Goal: Task Accomplishment & Management: Use online tool/utility

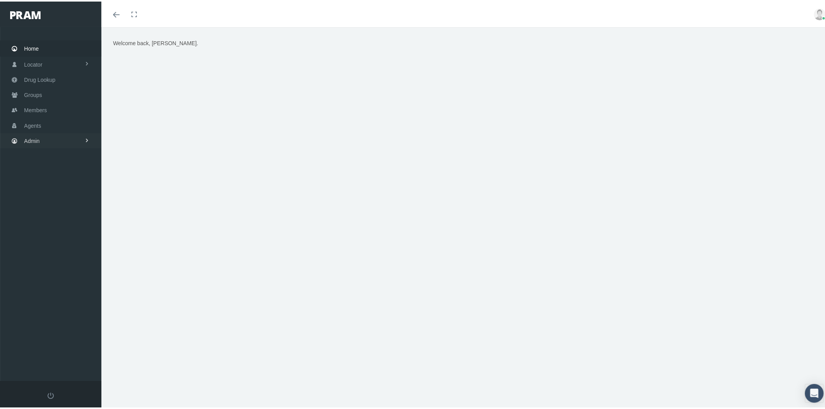
click at [74, 137] on link "Admin" at bounding box center [50, 139] width 101 height 15
click at [87, 292] on span at bounding box center [86, 298] width 5 height 13
click at [81, 267] on span "Eligibility File Uploads" at bounding box center [58, 270] width 53 height 13
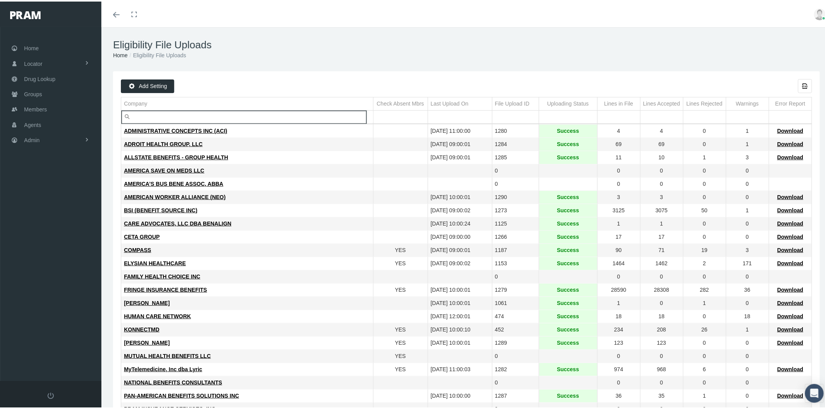
click at [154, 116] on input "Filter cell" at bounding box center [247, 115] width 252 height 13
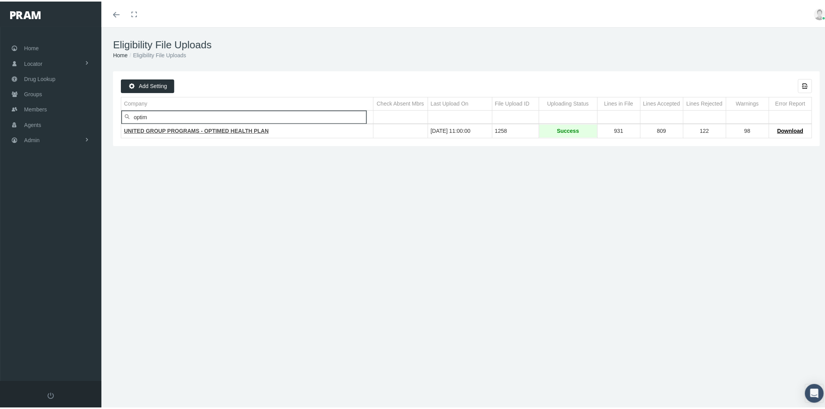
type input "optim"
click at [166, 128] on span "UNITED GROUP PROGRAMS - OPTIMED HEALTH PLAN" at bounding box center [196, 129] width 145 height 6
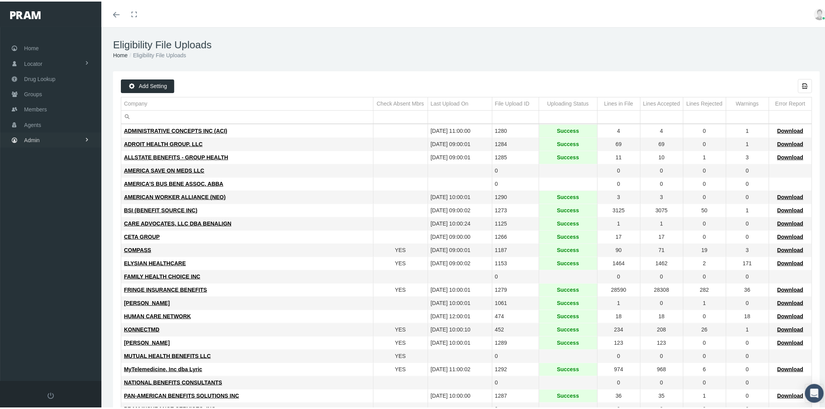
click at [80, 136] on link "Admin" at bounding box center [50, 138] width 101 height 15
click at [73, 264] on span "Eligibility File Uploads" at bounding box center [58, 270] width 53 height 13
click at [157, 117] on input "Filter cell" at bounding box center [247, 115] width 252 height 13
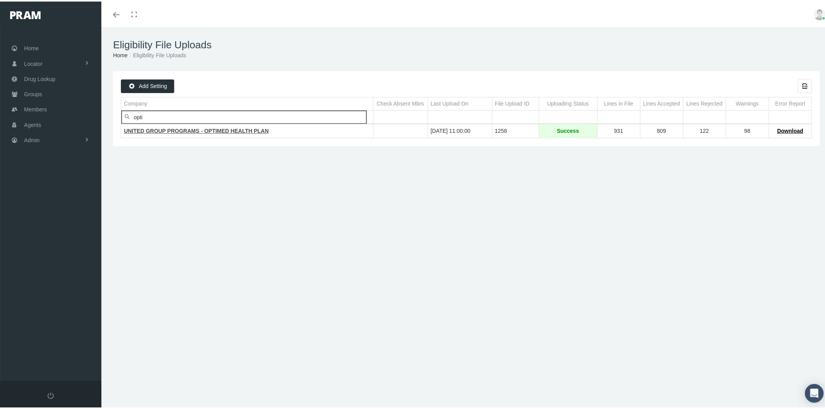
type input "opti"
click at [164, 129] on span "UNITED GROUP PROGRAMS - OPTIMED HEALTH PLAN" at bounding box center [196, 129] width 145 height 6
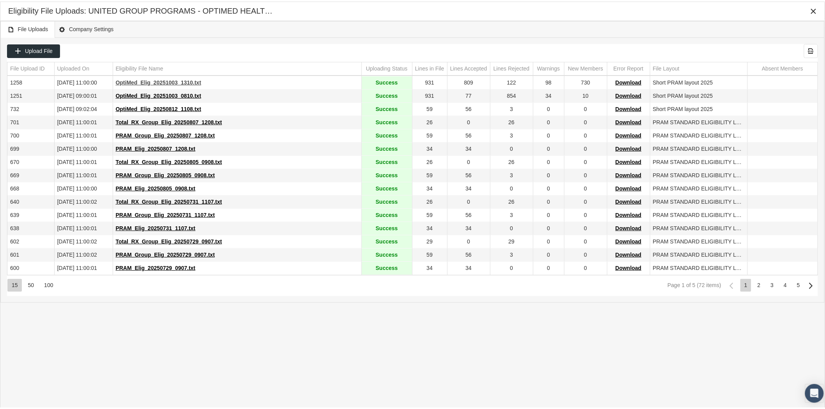
click at [160, 81] on span "OptiMed_Elig_20251003_1310.txt" at bounding box center [158, 81] width 85 height 6
click at [48, 49] on span "Upload File" at bounding box center [39, 49] width 28 height 6
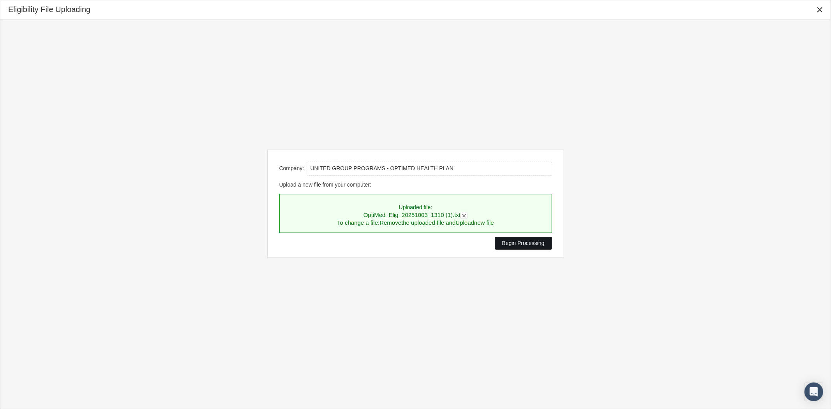
click at [513, 244] on span "Begin Processing" at bounding box center [523, 243] width 42 height 6
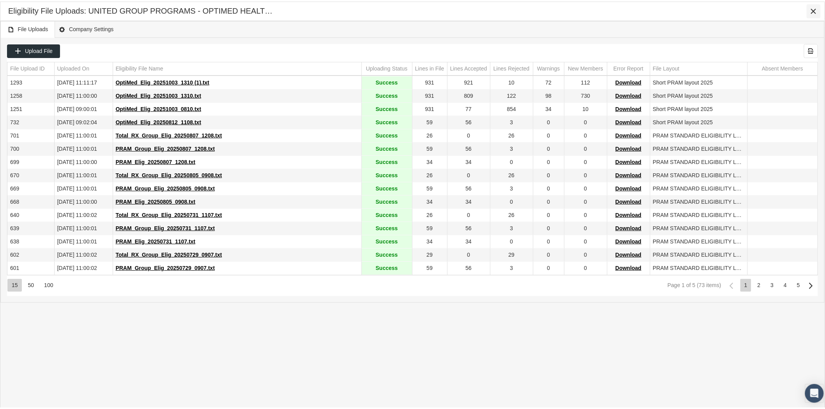
click at [813, 6] on icon "Close" at bounding box center [813, 9] width 7 height 7
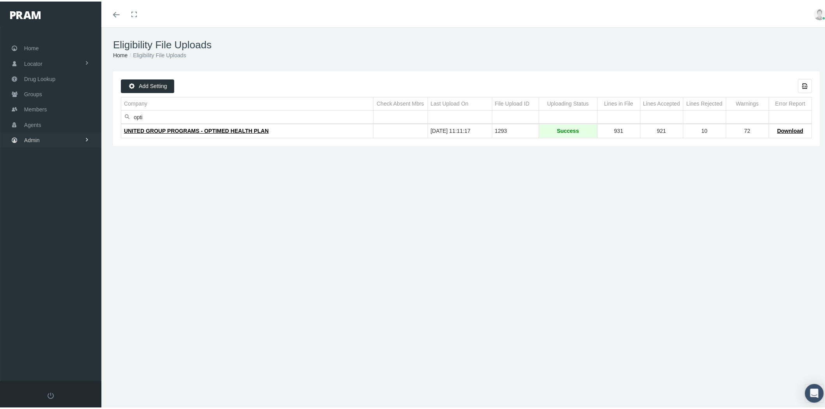
click at [84, 136] on span at bounding box center [86, 138] width 5 height 15
click at [62, 325] on link "Settings" at bounding box center [50, 328] width 101 height 14
click at [72, 275] on span "State Allowable Settings" at bounding box center [59, 281] width 58 height 13
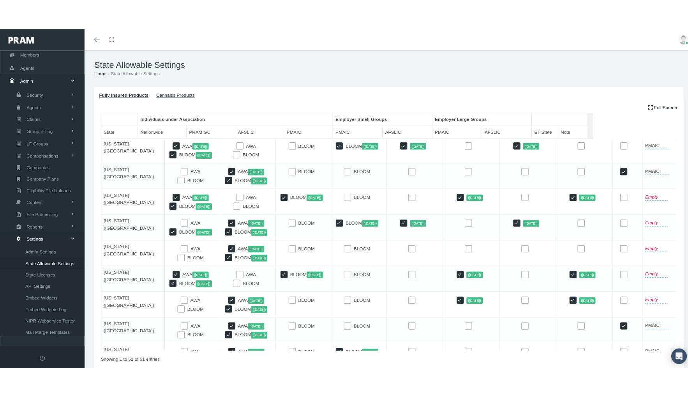
scroll to position [966, 0]
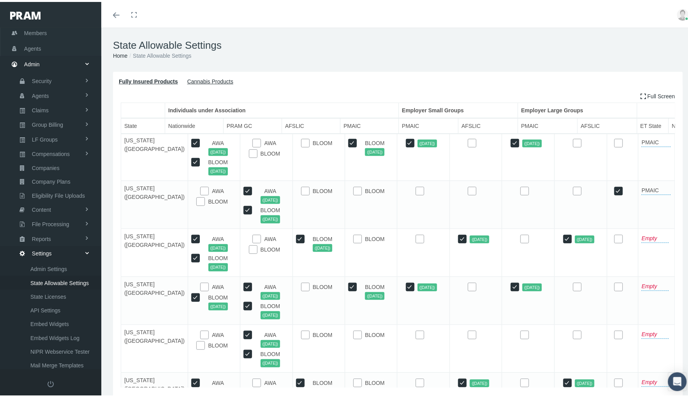
click at [301, 329] on input "BLOOM" at bounding box center [305, 333] width 8 height 8
checkbox input "true"
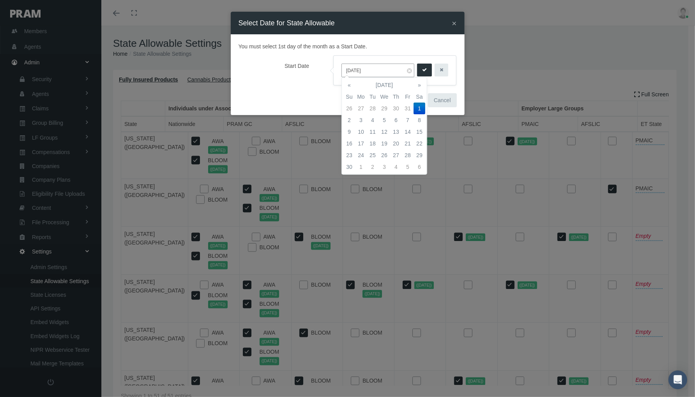
type input "11/01/2025"
click at [420, 108] on td "1" at bounding box center [420, 109] width 12 height 12
click at [422, 72] on button "submit" at bounding box center [424, 70] width 15 height 13
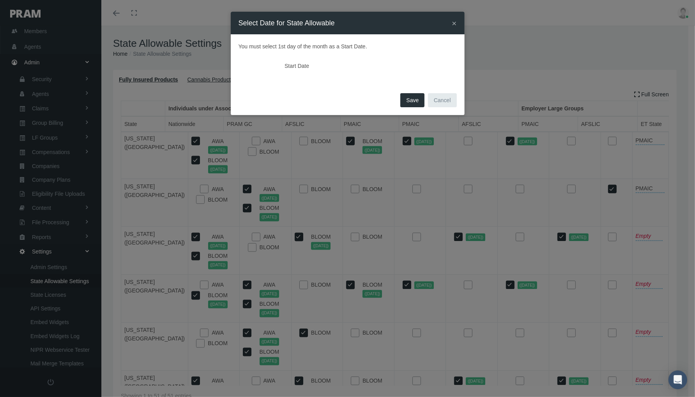
click at [414, 101] on span "Save" at bounding box center [412, 100] width 12 height 6
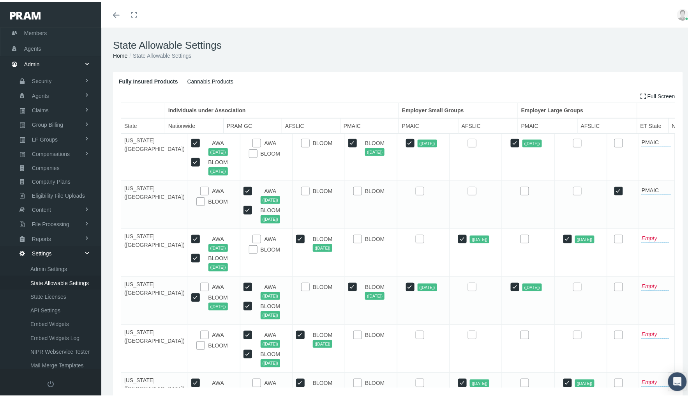
click at [476, 329] on input "checkbox" at bounding box center [472, 333] width 8 height 8
checkbox input "true"
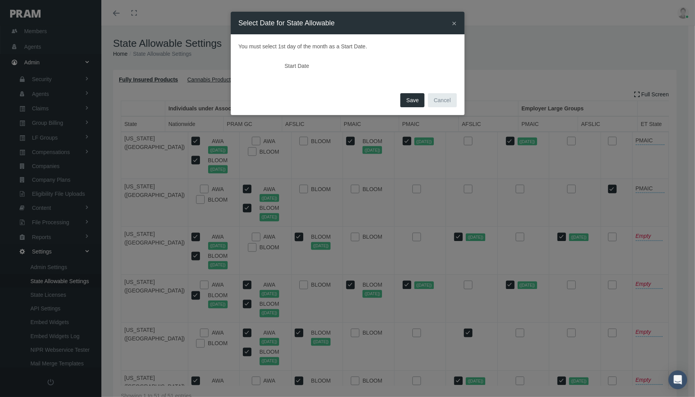
click at [413, 102] on span "Save" at bounding box center [412, 100] width 12 height 6
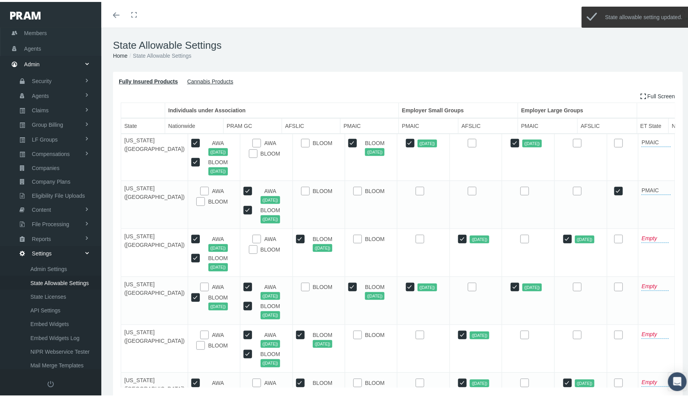
click at [581, 329] on input "checkbox" at bounding box center [577, 333] width 8 height 8
checkbox input "true"
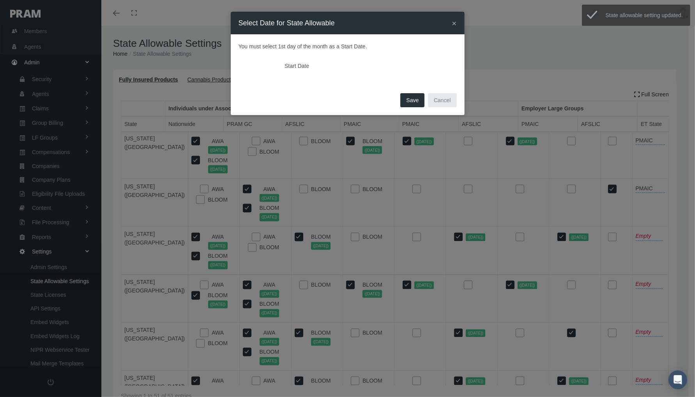
click at [413, 97] on span "Save" at bounding box center [412, 100] width 12 height 6
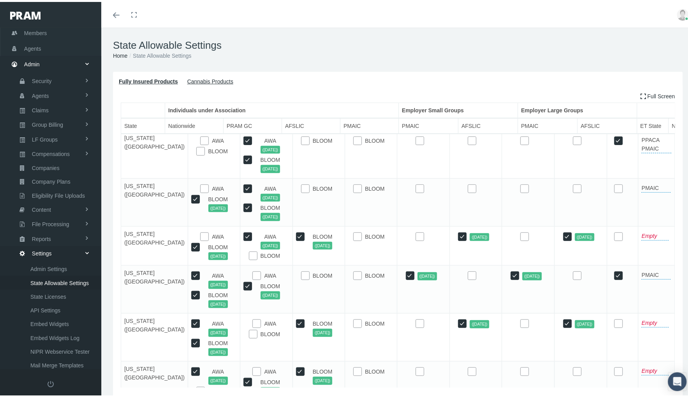
scroll to position [230, 0]
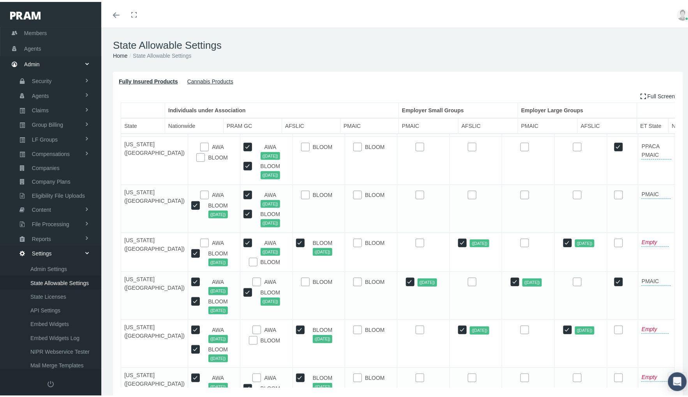
click at [357, 190] on input "BLOOM" at bounding box center [358, 193] width 8 height 8
checkbox input "true"
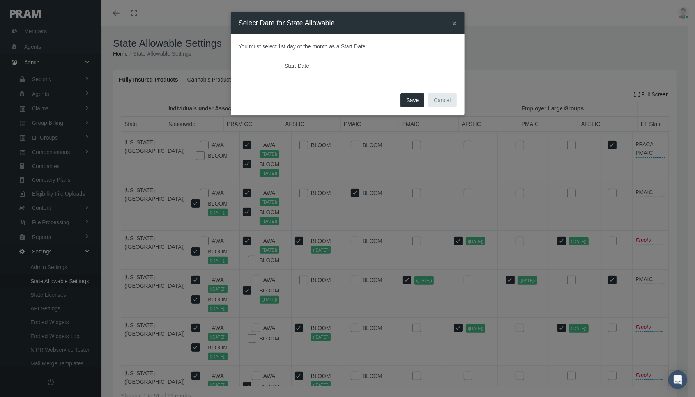
click at [411, 99] on span "Save" at bounding box center [412, 100] width 12 height 6
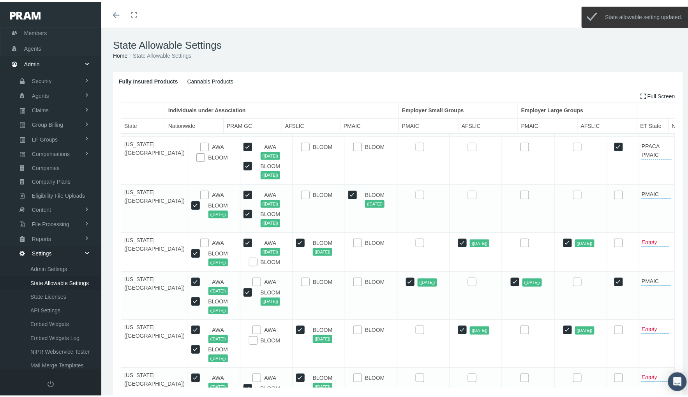
click at [424, 189] on input "checkbox" at bounding box center [420, 193] width 8 height 8
checkbox input "true"
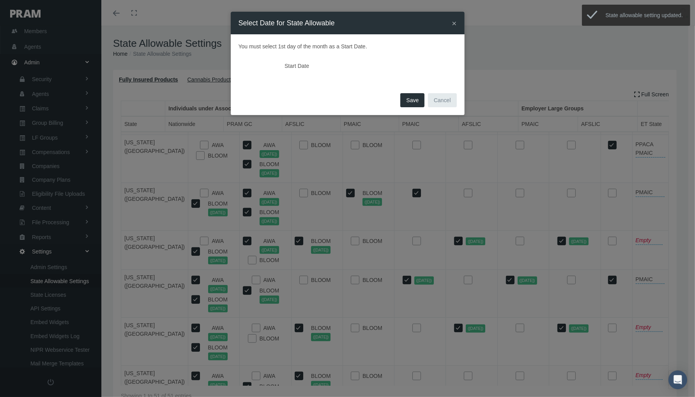
click at [412, 95] on button "Save" at bounding box center [412, 100] width 24 height 14
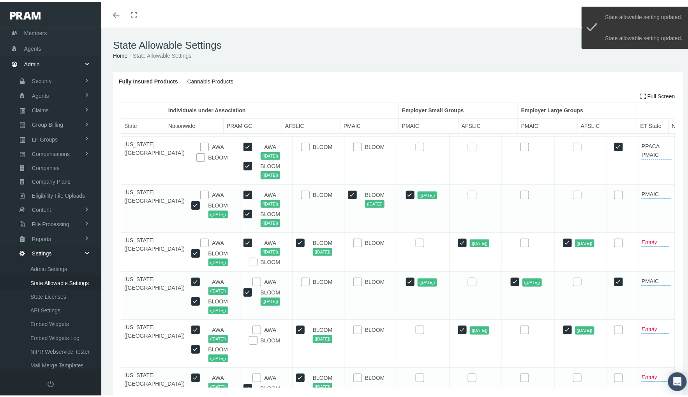
click at [529, 191] on input "checkbox" at bounding box center [525, 193] width 8 height 8
checkbox input "true"
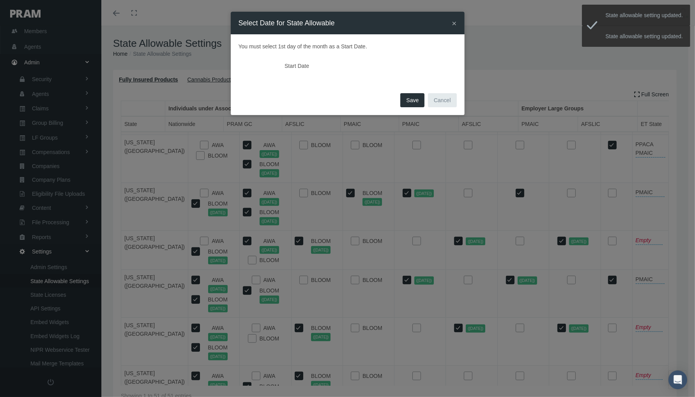
click at [416, 100] on span "Save" at bounding box center [412, 100] width 12 height 6
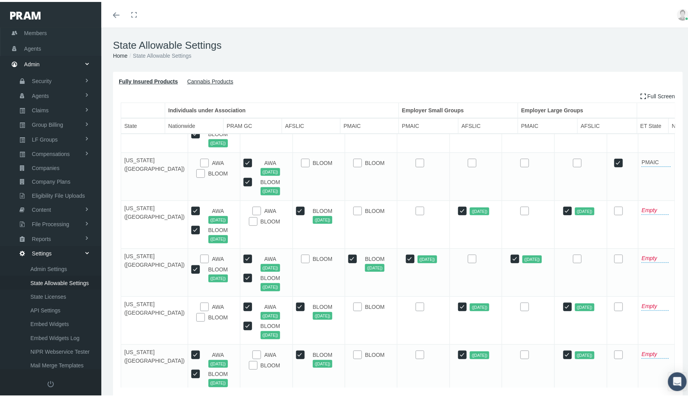
scroll to position [1010, 0]
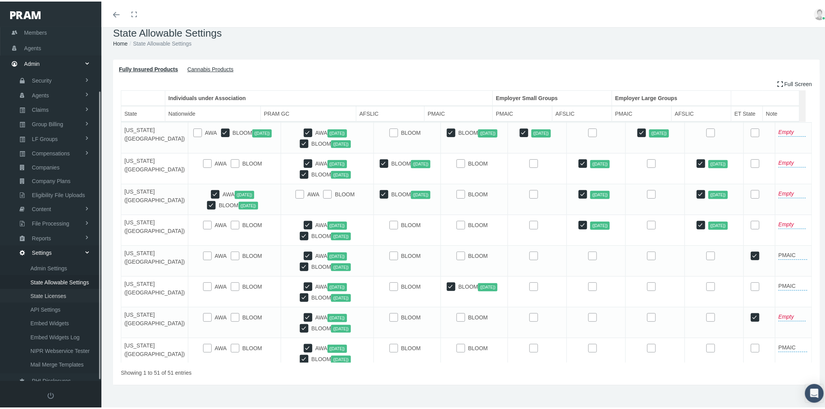
scroll to position [17, 0]
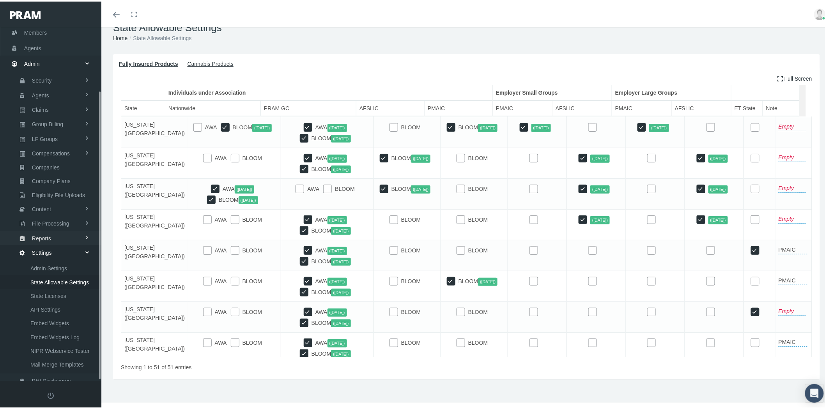
click at [69, 230] on link "Reports" at bounding box center [50, 237] width 101 height 14
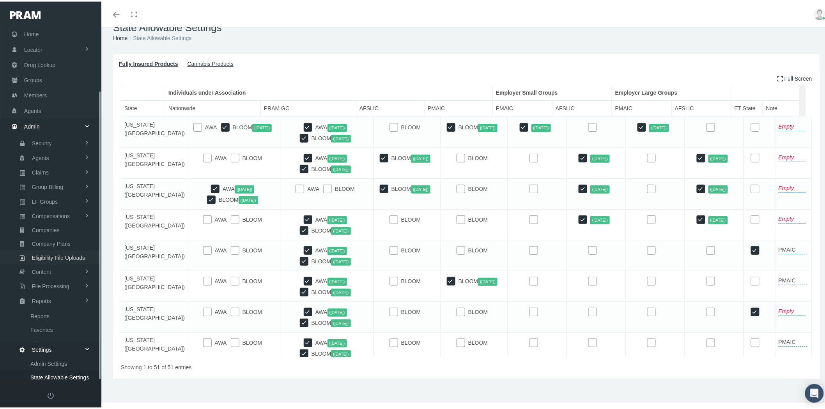
scroll to position [10, 0]
click at [55, 313] on link "Reports" at bounding box center [50, 320] width 101 height 14
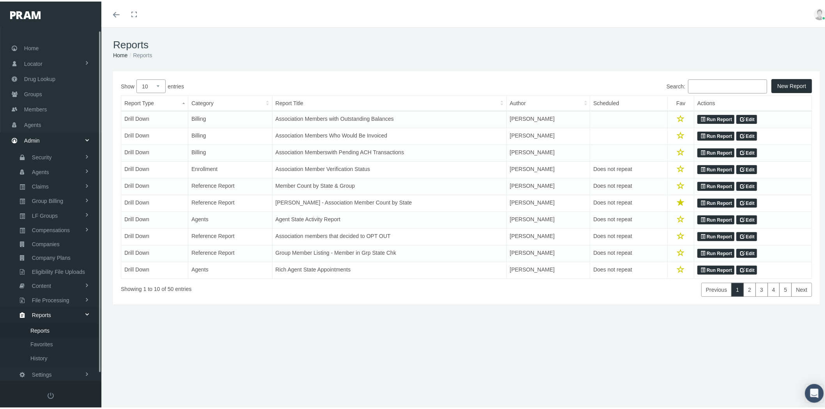
scroll to position [10, 0]
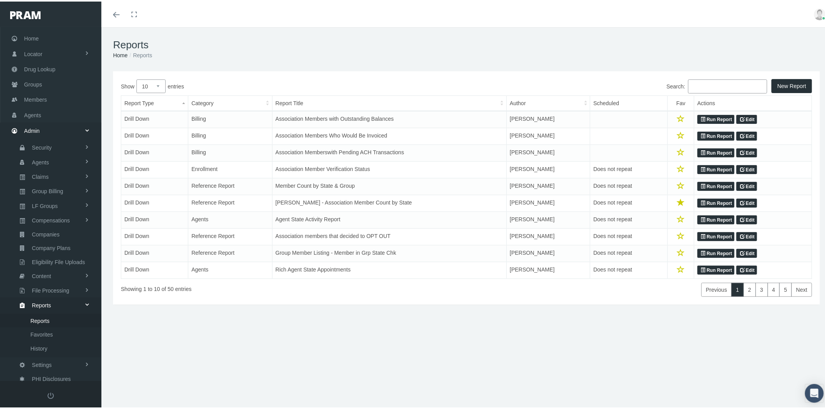
click at [716, 87] on input "Search:" at bounding box center [727, 85] width 79 height 14
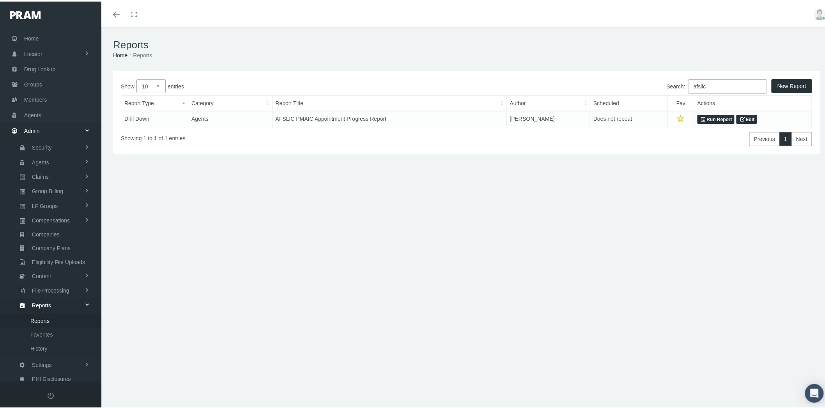
type input "afslic"
click at [704, 118] on link "Run Report" at bounding box center [715, 117] width 37 height 9
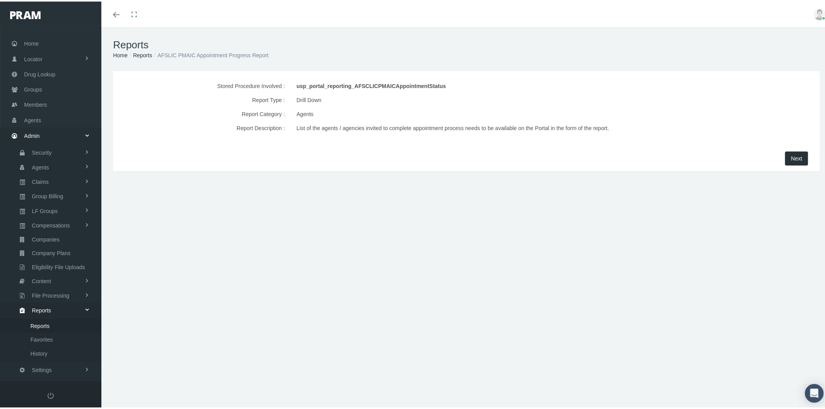
scroll to position [10, 0]
drag, startPoint x: 444, startPoint y: 85, endPoint x: 295, endPoint y: 86, distance: 148.5
click at [297, 86] on div "usp_portal_reporting_AFSCLICPMAICAppointmentStatus" at bounding box center [496, 85] width 398 height 14
copy div "usp_portal_reporting_AFSCLICPMAICAppointmentStatus"
drag, startPoint x: 48, startPoint y: 110, endPoint x: 52, endPoint y: 110, distance: 4.7
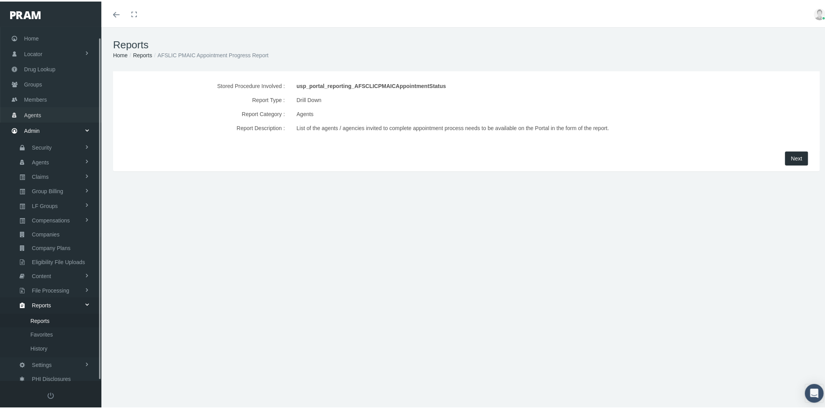
click at [48, 110] on link "Agents" at bounding box center [50, 113] width 101 height 15
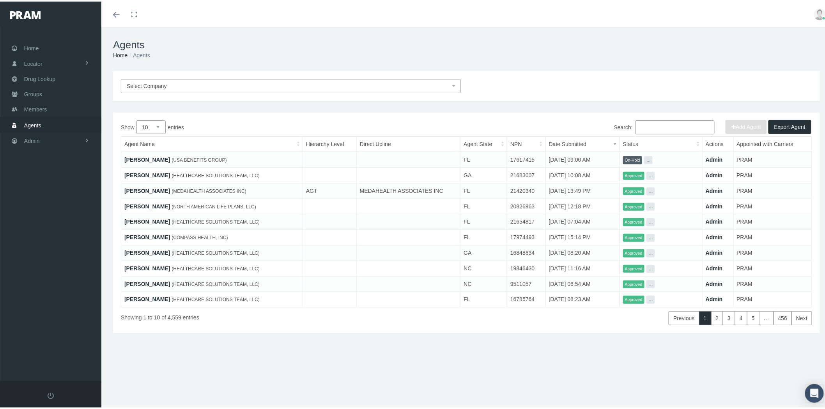
click at [214, 84] on span "Select Company" at bounding box center [289, 84] width 324 height 9
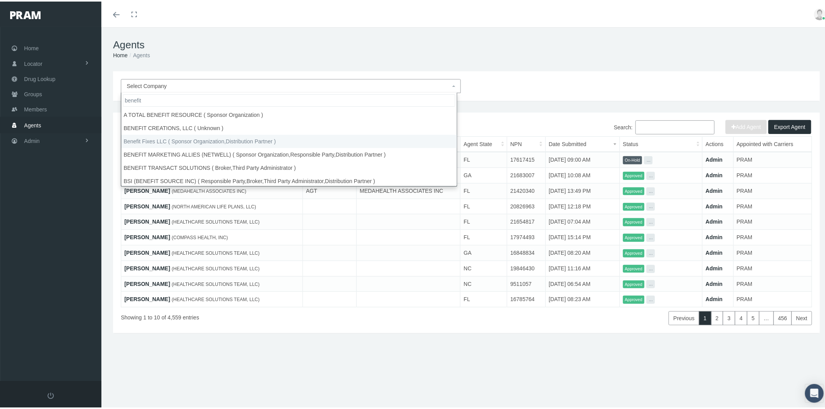
type input "benefit"
select select "6291"
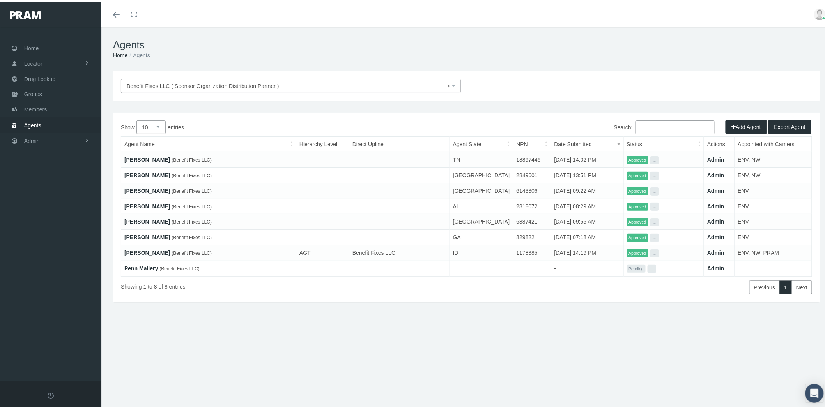
click at [708, 250] on link "Admin" at bounding box center [715, 251] width 17 height 6
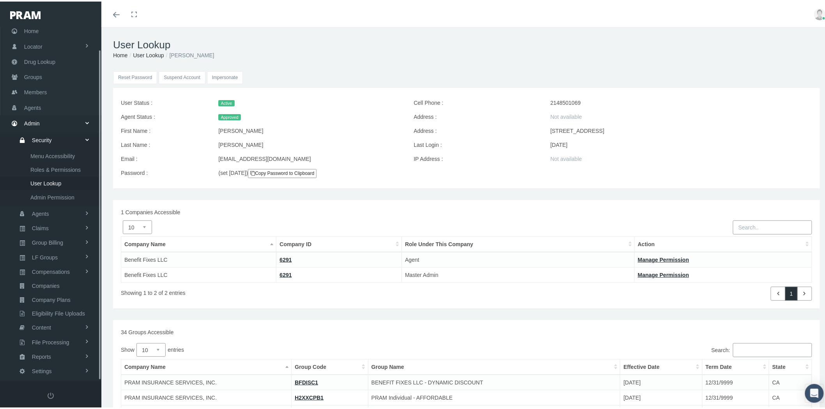
scroll to position [23, 0]
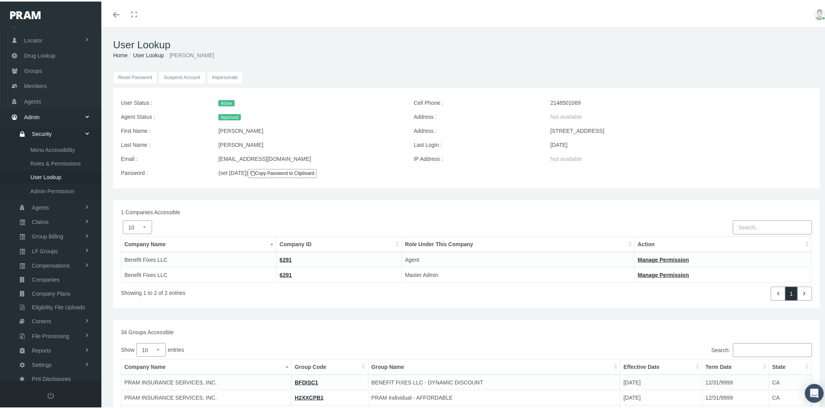
click at [229, 78] on input "Impersonate" at bounding box center [225, 76] width 36 height 13
